Goal: Communication & Community: Share content

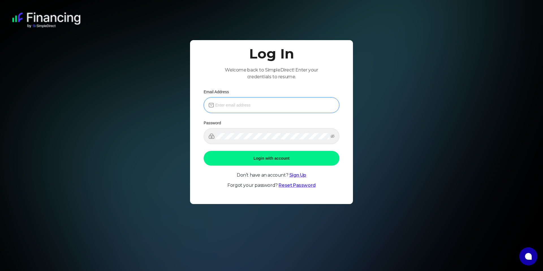
type input "[PERSON_NAME][EMAIL_ADDRESS][DOMAIN_NAME]"
click at [260, 160] on button "Login with account" at bounding box center [272, 158] width 136 height 15
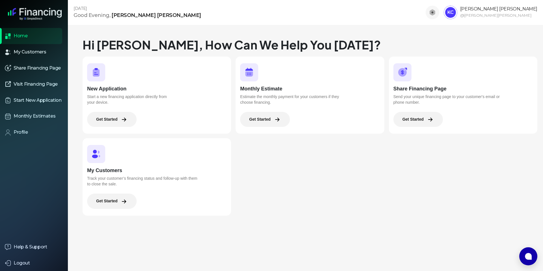
click at [428, 121] on button "Get Started" at bounding box center [419, 119] width 50 height 15
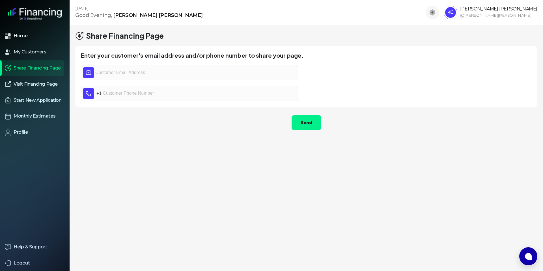
click at [37, 16] on img at bounding box center [35, 14] width 54 height 12
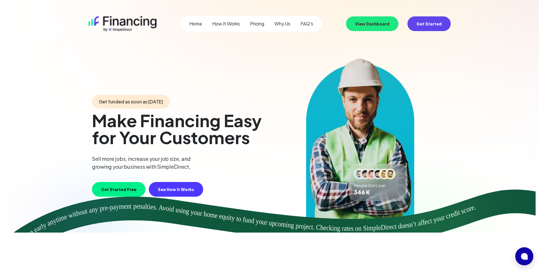
click at [372, 23] on button "View Dashboard" at bounding box center [372, 23] width 52 height 15
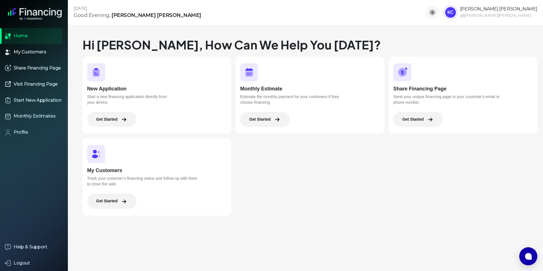
click at [451, 22] on div "[DATE] Good Evening , [PERSON_NAME] KC [PERSON_NAME] @ [PERSON_NAME]" at bounding box center [306, 12] width 476 height 25
drag, startPoint x: 473, startPoint y: 0, endPoint x: 384, endPoint y: 219, distance: 236.4
click at [379, 224] on div "[DATE] Good Evening , [PERSON_NAME] KC [PERSON_NAME] @ [PERSON_NAME] Hi [PERSON…" at bounding box center [306, 135] width 476 height 271
drag, startPoint x: 497, startPoint y: 0, endPoint x: 352, endPoint y: 224, distance: 267.0
click at [345, 222] on div "[DATE] Good Evening , [PERSON_NAME] KC [PERSON_NAME] @ [PERSON_NAME] Hi [PERSON…" at bounding box center [306, 135] width 476 height 271
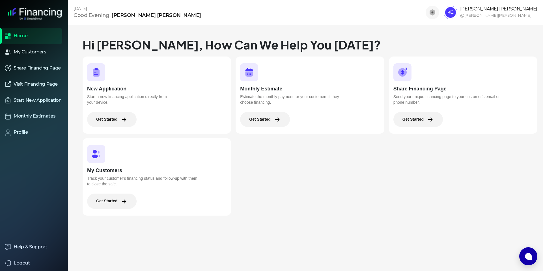
click at [428, 125] on button "Get Started" at bounding box center [419, 119] width 50 height 15
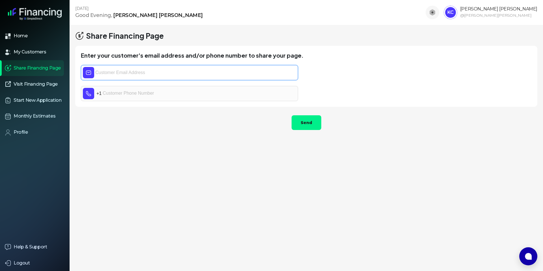
click at [142, 73] on input "text" at bounding box center [195, 72] width 201 height 11
paste input "[PERSON_NAME] <[EMAIL_ADDRESS][DOMAIN_NAME]>"
click at [124, 72] on input "[PERSON_NAME] <[EMAIL_ADDRESS][DOMAIN_NAME]>" at bounding box center [195, 72] width 201 height 11
click at [163, 72] on input "[EMAIL_ADDRESS][DOMAIN_NAME]>" at bounding box center [195, 72] width 201 height 11
type input "[EMAIL_ADDRESS][DOMAIN_NAME]"
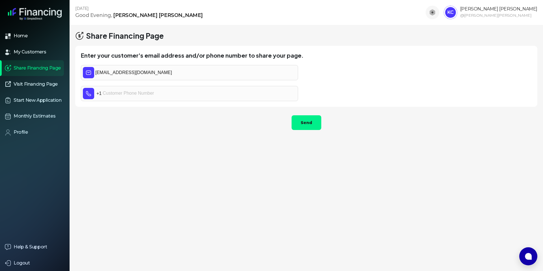
click at [200, 142] on div "[DATE] Good Evening , [PERSON_NAME] [PERSON_NAME] [PERSON_NAME] @ [PERSON_NAME]…" at bounding box center [307, 135] width 474 height 271
click at [310, 125] on button "Send" at bounding box center [307, 122] width 30 height 15
